Goal: Task Accomplishment & Management: Manage account settings

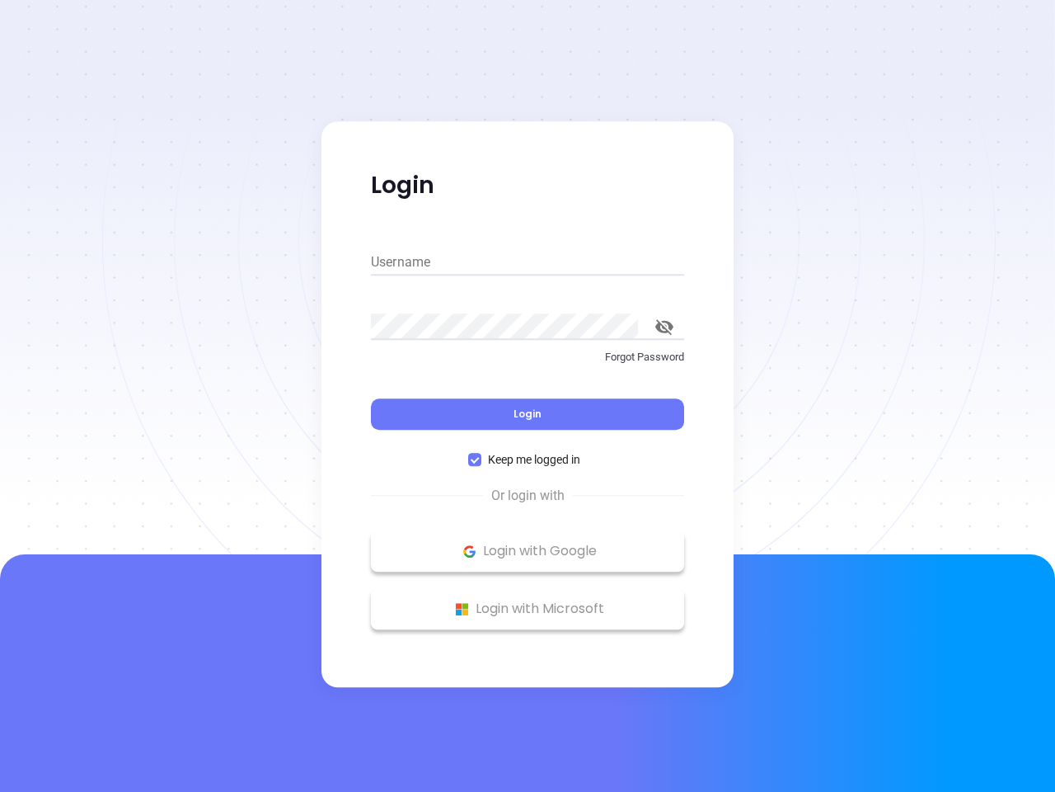
click at [528, 396] on div "Login" at bounding box center [527, 403] width 313 height 51
click at [528, 262] on input "Username" at bounding box center [527, 262] width 313 height 26
click at [665, 327] on icon "toggle password visibility" at bounding box center [665, 327] width 18 height 16
click at [528, 414] on span "Login" at bounding box center [528, 414] width 28 height 14
click at [528, 459] on span "Keep me logged in" at bounding box center [535, 459] width 106 height 18
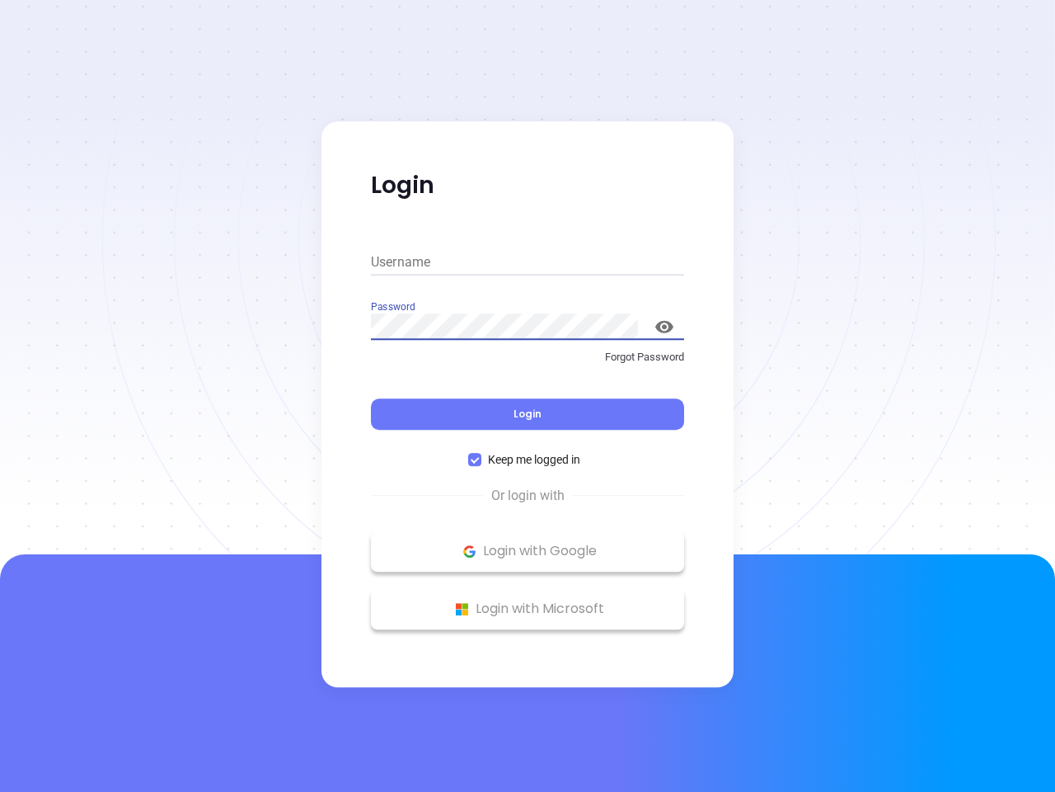
click at [482, 459] on input "Keep me logged in" at bounding box center [474, 459] width 13 height 13
checkbox input "false"
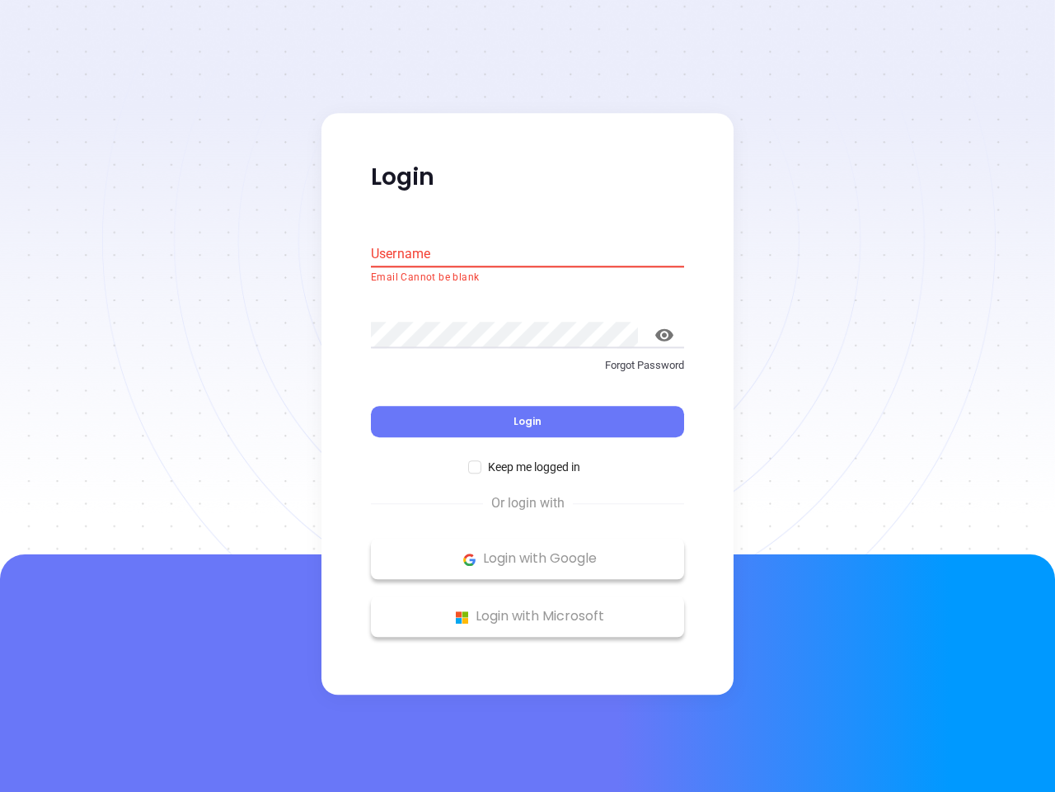
click at [528, 551] on p "Login with Google" at bounding box center [527, 559] width 297 height 25
click at [528, 609] on p "Login with Microsoft" at bounding box center [527, 616] width 297 height 25
